Goal: Task Accomplishment & Management: Use online tool/utility

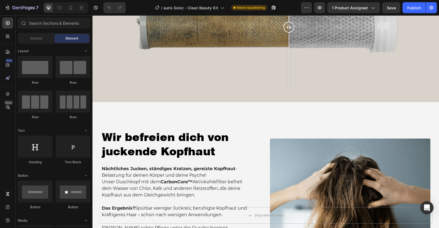
scroll to position [959, 0]
click at [210, 137] on h2 "Wir befreien dich von juckende Kopfhaut" at bounding box center [177, 144] width 152 height 30
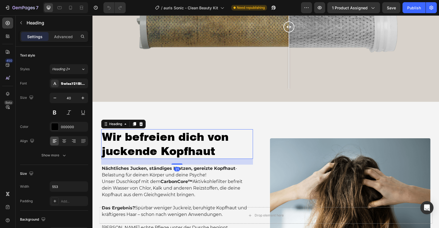
click at [207, 135] on h2 "Wir befreien dich von juckende Kopfhaut" at bounding box center [177, 144] width 152 height 30
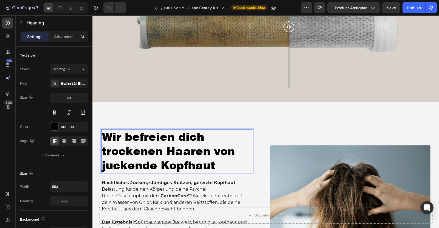
click at [214, 150] on p "Wir befreien dich trockenen Haaren von juckende Kopfhaut" at bounding box center [177, 151] width 151 height 43
drag, startPoint x: 215, startPoint y: 150, endPoint x: 235, endPoint y: 150, distance: 20.0
click at [235, 150] on p "Wir befreien dich trockenen Haaren von juckende Kopfhaut" at bounding box center [177, 151] width 151 height 43
click at [154, 167] on p "Wir befreien dich trockenen Haaren und juckende Kopfhaut" at bounding box center [177, 151] width 151 height 43
click at [204, 136] on p "Wir befreien dich trockenen Haaren und juckender Kopfhaut" at bounding box center [177, 151] width 151 height 43
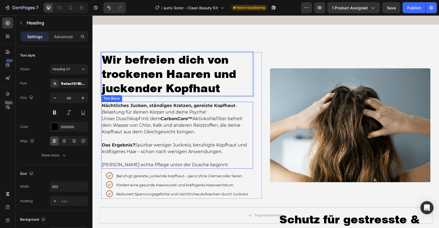
scroll to position [1038, 0]
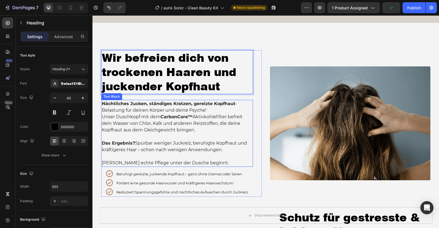
click at [122, 131] on p "Unser Duschkopf mit dem CarbonCore™ Aktivkohlefilter befreit dein Wasser von Ch…" at bounding box center [177, 124] width 151 height 20
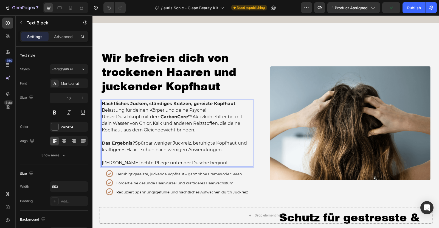
click at [123, 130] on p "Unser Duschkopf mit dem CarbonCore™ Aktivkohlefilter befreit dein Wasser von Ch…" at bounding box center [177, 124] width 151 height 20
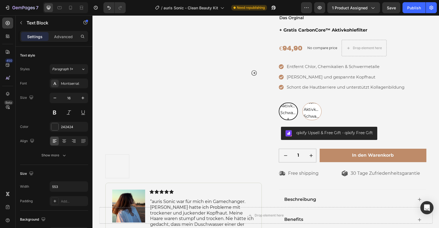
scroll to position [0, 0]
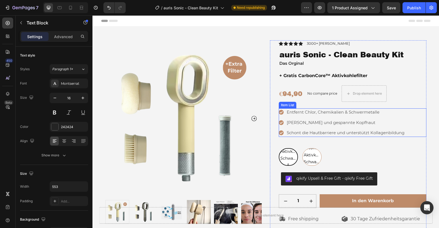
click at [333, 124] on p "[PERSON_NAME] und gespannte Kopfhaut" at bounding box center [346, 123] width 118 height 6
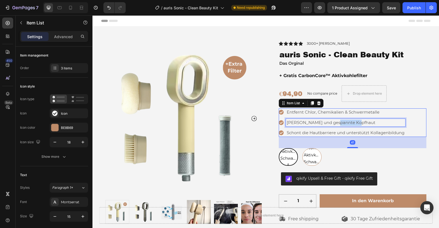
click at [333, 124] on p "[PERSON_NAME] und gespannte Kopfhaut" at bounding box center [346, 123] width 118 height 6
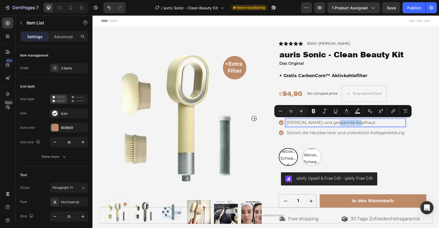
click at [333, 124] on p "[PERSON_NAME] und gespannte Kopfhaut" at bounding box center [346, 123] width 118 height 6
drag, startPoint x: 355, startPoint y: 123, endPoint x: 323, endPoint y: 124, distance: 32.1
click at [323, 124] on p "[PERSON_NAME] und gespannte Kopfhaut" at bounding box center [346, 123] width 118 height 6
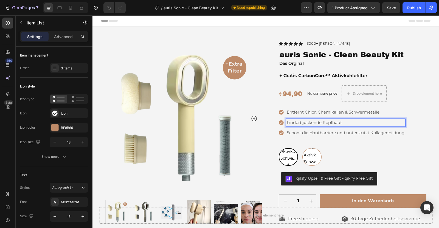
click at [308, 133] on p "Schont die Hautbarriere und unterstützt Kollagenbildung" at bounding box center [346, 133] width 118 height 6
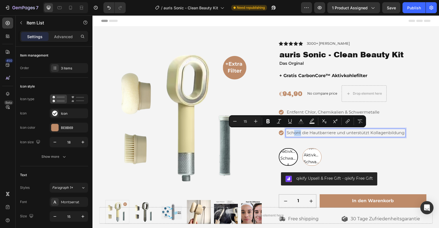
drag, startPoint x: 301, startPoint y: 132, endPoint x: 293, endPoint y: 133, distance: 8.0
click at [293, 133] on p "Schont die Hautbarriere und unterstützt Kollagenbildung" at bounding box center [346, 133] width 118 height 6
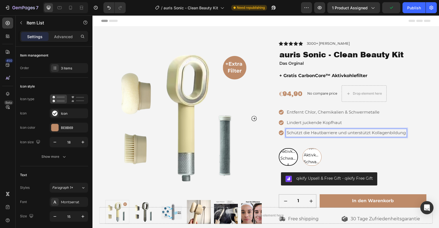
click at [310, 133] on p "Schützt die Hautbarriere und unterstützt Kollagenbildung" at bounding box center [346, 133] width 119 height 6
click at [356, 120] on p "Lindert juckende Kopfhaut" at bounding box center [349, 123] width 124 height 6
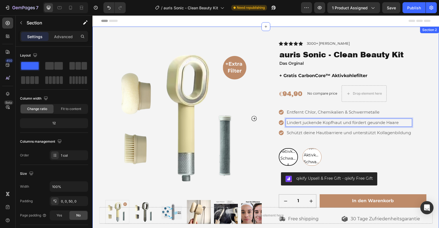
click at [431, 88] on div "Product Images Image Icon Icon Icon Icon Icon Icon List “auris Sonic war für mi…" at bounding box center [265, 166] width 347 height 278
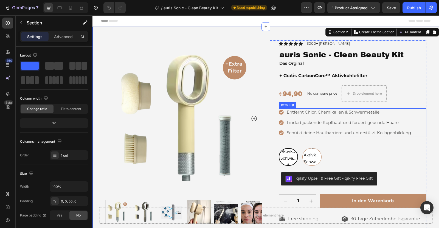
click at [380, 125] on p "Lindert juckende Kopfhaut und fördert geusnde Haare" at bounding box center [349, 123] width 124 height 6
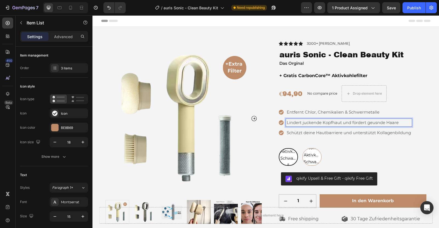
click at [380, 122] on p "Lindert juckende Kopfhaut und fördert geusnde Haare" at bounding box center [349, 123] width 124 height 6
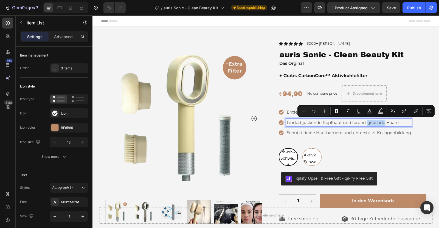
drag, startPoint x: 385, startPoint y: 123, endPoint x: 369, endPoint y: 125, distance: 16.2
click at [369, 125] on p "Lindert juckende Kopfhaut und fördert geusnde Haare" at bounding box center [349, 123] width 124 height 6
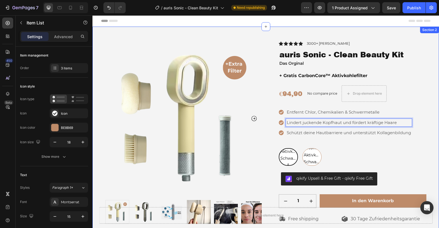
click at [429, 141] on div "Product Images Image Icon Icon Icon Icon Icon Icon List “auris Sonic war für mi…" at bounding box center [265, 166] width 329 height 278
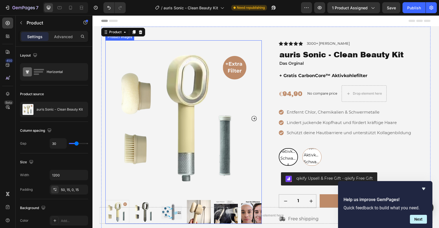
click at [207, 100] on img at bounding box center [183, 118] width 156 height 156
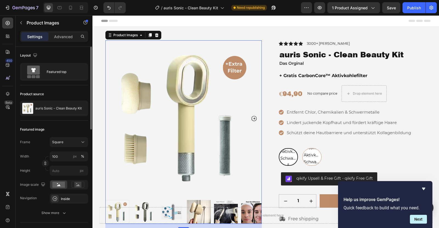
click at [113, 65] on img at bounding box center [183, 118] width 156 height 156
click at [60, 72] on div "Featured top" at bounding box center [63, 72] width 33 height 13
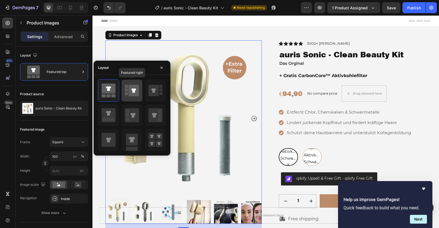
click at [136, 90] on icon at bounding box center [134, 91] width 10 height 12
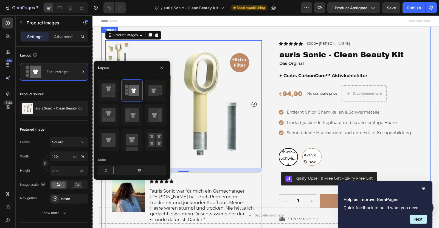
scroll to position [24, 0]
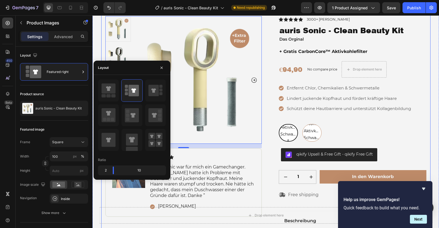
click at [268, 64] on div "Product Images 16 Image Icon Icon Icon Icon Icon Icon List “auris Sonic war für…" at bounding box center [265, 141] width 329 height 278
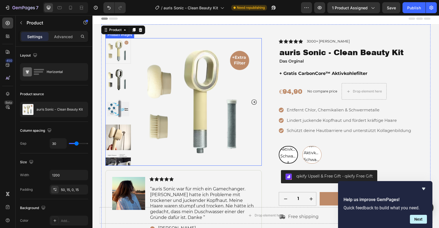
scroll to position [0, 0]
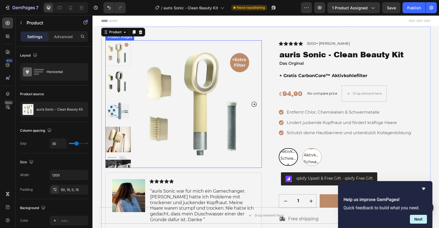
click at [255, 103] on icon "Carousel Next Arrow" at bounding box center [254, 104] width 7 height 7
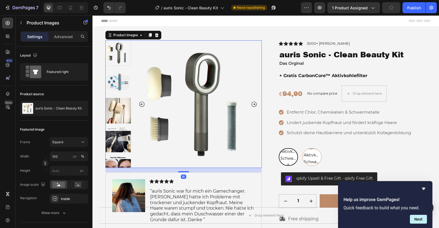
click at [255, 103] on icon "Carousel Next Arrow" at bounding box center [254, 104] width 7 height 7
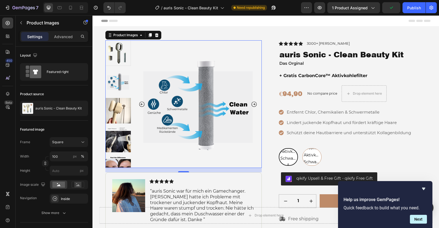
click at [255, 103] on icon "Carousel Next Arrow" at bounding box center [254, 104] width 7 height 7
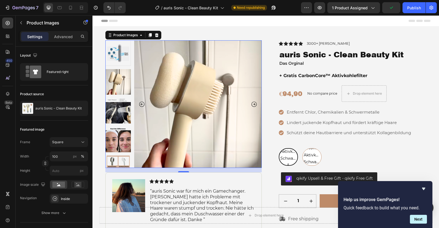
click at [255, 103] on icon "Carousel Next Arrow" at bounding box center [254, 104] width 7 height 7
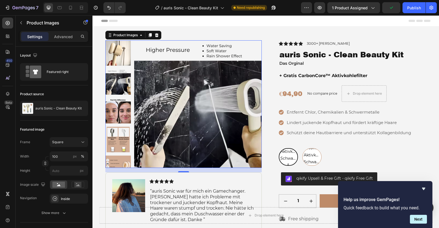
click at [255, 103] on icon "Carousel Next Arrow" at bounding box center [254, 104] width 7 height 7
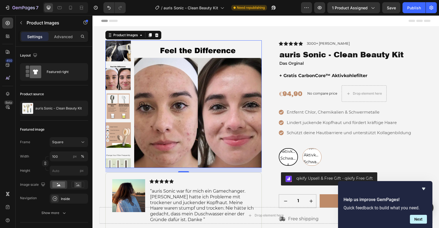
click at [255, 103] on icon "Carousel Next Arrow" at bounding box center [254, 104] width 7 height 7
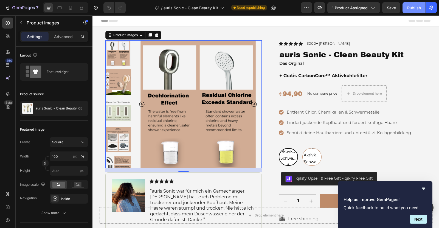
click at [416, 8] on div "Publish" at bounding box center [414, 8] width 14 height 6
